Goal: Task Accomplishment & Management: Use online tool/utility

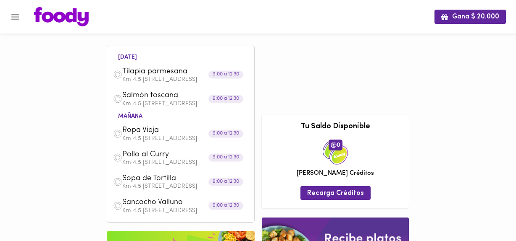
scroll to position [53, 0]
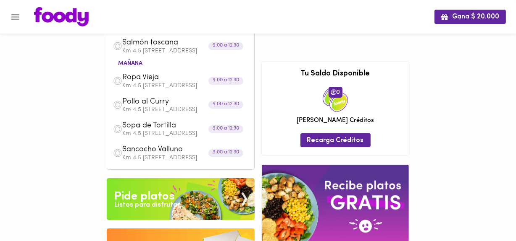
click at [283, 54] on div "[DATE] Tilapia parmesana Km 4.5 Via Cajica Zipaquira - Bosque [GEOGRAPHIC_DATA]…" at bounding box center [257, 151] width 309 height 345
click at [281, 55] on div "[DATE] Tilapia parmesana Km 4.5 Via Cajica Zipaquira - Bosque [GEOGRAPHIC_DATA]…" at bounding box center [257, 151] width 309 height 345
drag, startPoint x: 520, startPoint y: 56, endPoint x: 290, endPoint y: 66, distance: 229.9
click at [290, 66] on div "[DATE] Tilapia parmesana Km 4.5 Via Cajica Zipaquira - Bosque [GEOGRAPHIC_DATA]…" at bounding box center [257, 151] width 309 height 345
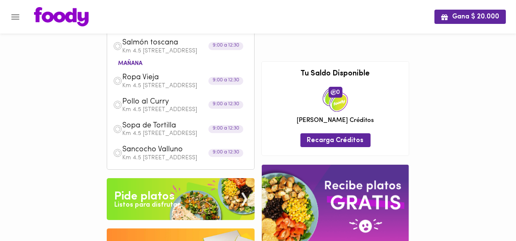
click at [281, 79] on h3 "Tu Saldo Disponible" at bounding box center [335, 74] width 134 height 8
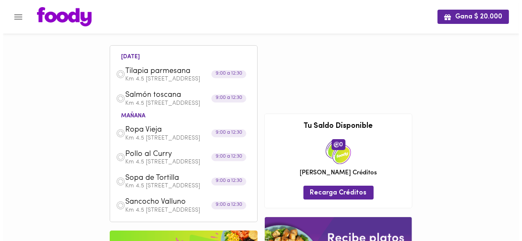
scroll to position [0, 0]
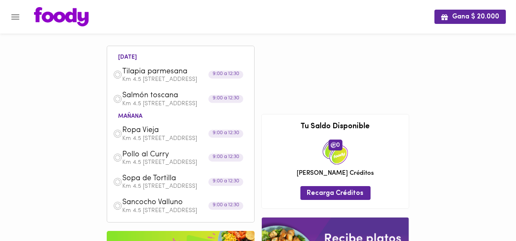
click at [15, 16] on icon "Menu" at bounding box center [15, 16] width 8 height 5
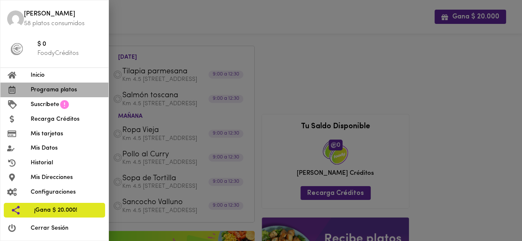
click at [45, 90] on span "Programa platos" at bounding box center [66, 90] width 71 height 9
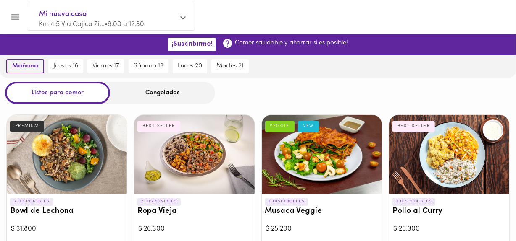
click at [24, 64] on span "mañana" at bounding box center [25, 67] width 26 height 8
click at [13, 18] on icon "Menu" at bounding box center [15, 17] width 10 height 10
click at [181, 17] on icon at bounding box center [182, 18] width 5 height 6
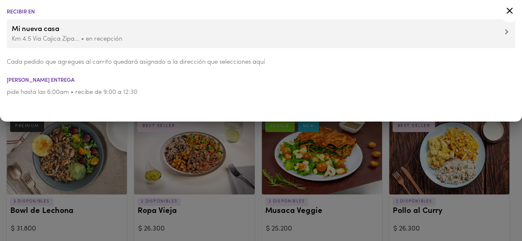
click at [515, 122] on div "Recibir en Mi nueva casa Km 4.5 [GEOGRAPHIC_DATA] Zipa... • en recepción Cada p…" at bounding box center [261, 61] width 522 height 122
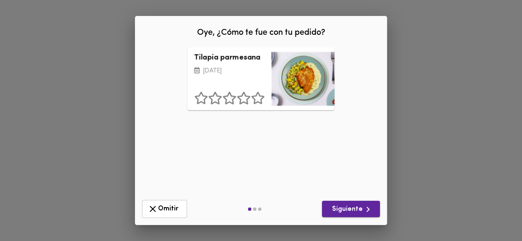
click at [351, 207] on span "Siguiente" at bounding box center [350, 210] width 45 height 10
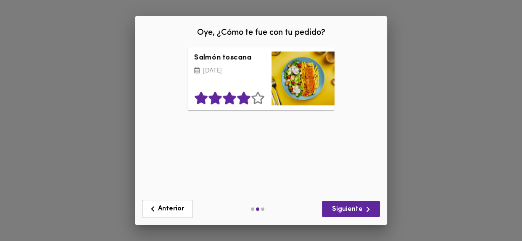
click at [244, 103] on icon at bounding box center [243, 98] width 13 height 13
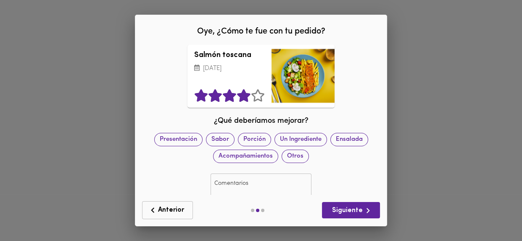
click at [153, 209] on icon "button" at bounding box center [152, 210] width 3 height 5
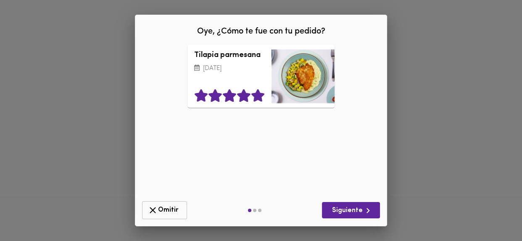
click at [257, 101] on icon at bounding box center [257, 96] width 13 height 13
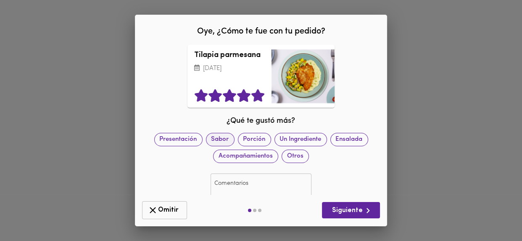
click at [234, 141] on span "Sabor" at bounding box center [220, 139] width 28 height 9
click at [363, 215] on icon "button" at bounding box center [367, 211] width 10 height 10
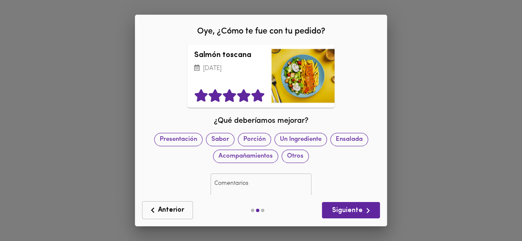
click at [255, 96] on icon at bounding box center [257, 96] width 13 height 13
click at [341, 211] on span "Siguiente" at bounding box center [350, 211] width 45 height 10
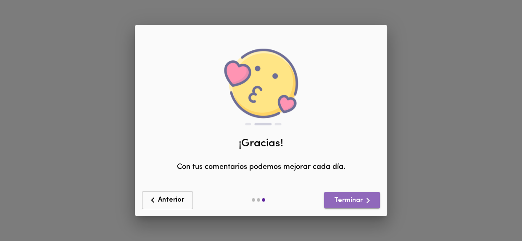
click at [341, 205] on span "Terminar" at bounding box center [352, 201] width 42 height 10
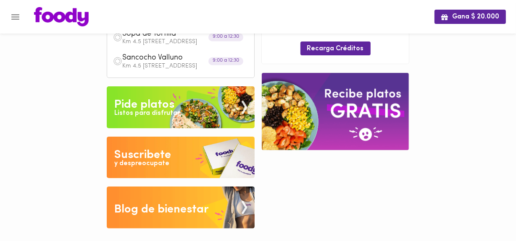
scroll to position [180, 0]
